Goal: Find specific page/section

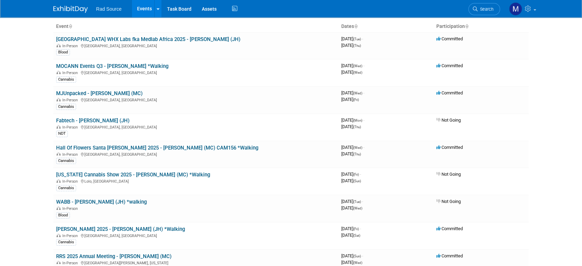
scroll to position [41, 0]
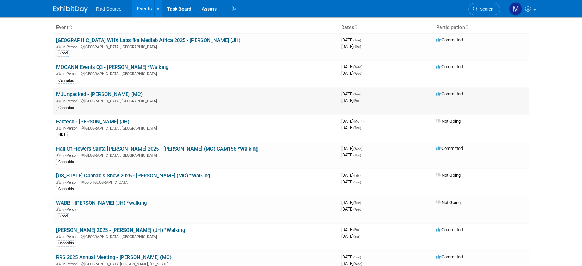
click at [96, 93] on link "MJUnpacked - [PERSON_NAME] (MC)" at bounding box center [99, 94] width 87 height 6
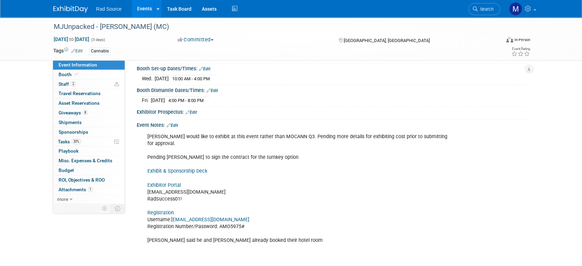
scroll to position [121, 0]
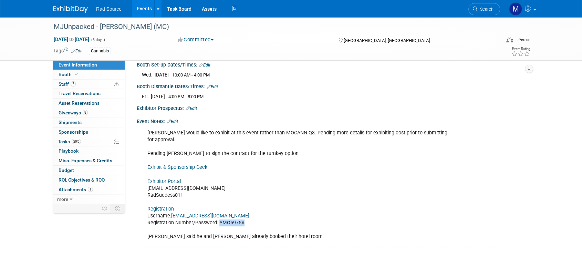
drag, startPoint x: 244, startPoint y: 214, endPoint x: 219, endPoint y: 214, distance: 25.2
click at [219, 214] on div "[PERSON_NAME] would like to exhibit at this event rather than MOCANN Q3. Pendin…" at bounding box center [298, 185] width 311 height 118
copy div "AMO5975#"
click at [163, 206] on link "Registration" at bounding box center [161, 209] width 27 height 6
click at [166, 179] on link "Exhibitor Portal" at bounding box center [164, 182] width 33 height 6
